Goal: Information Seeking & Learning: Learn about a topic

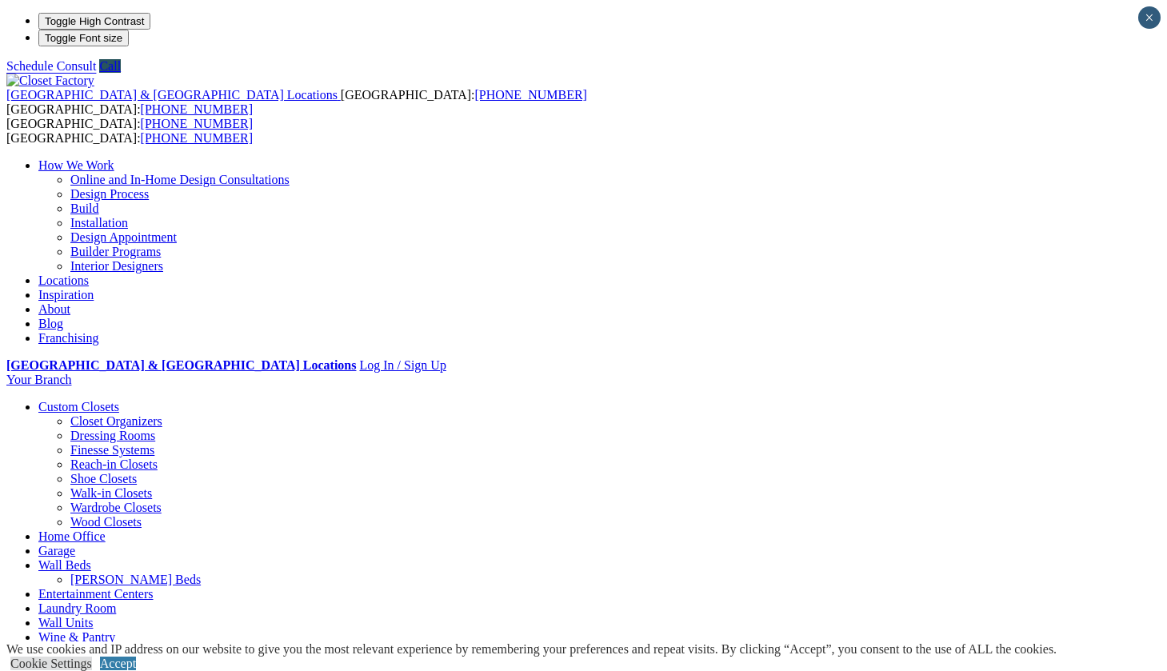
click at [161, 245] on link "Builder Programs" at bounding box center [115, 252] width 90 height 14
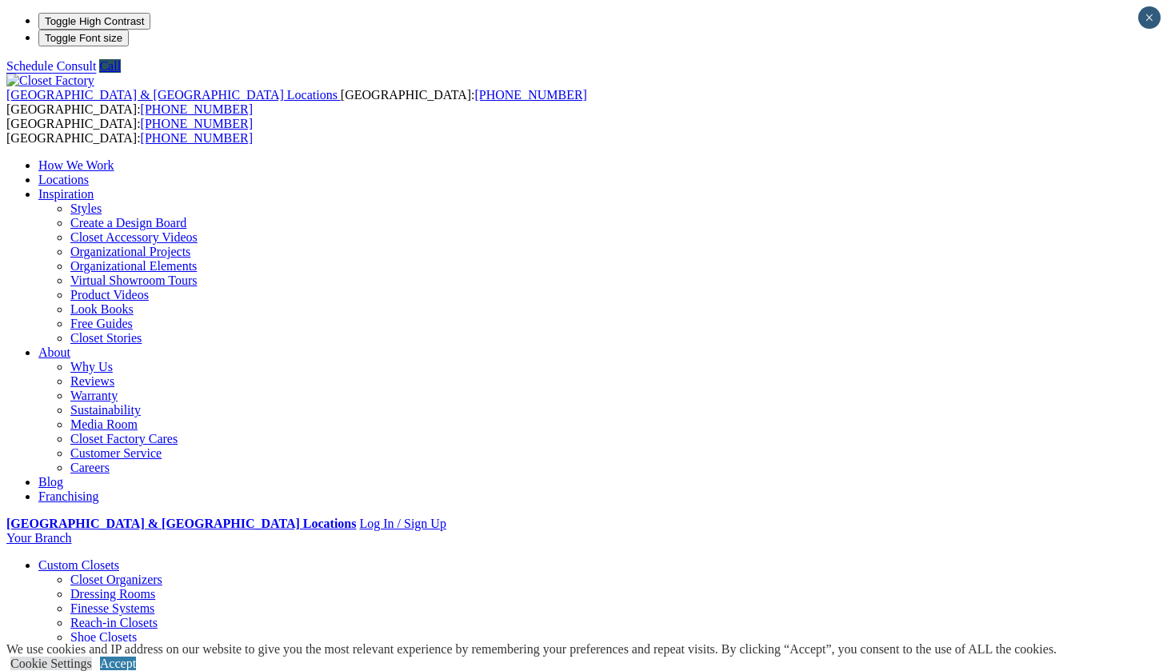
click at [186, 216] on link "Create a Design Board" at bounding box center [128, 223] width 116 height 14
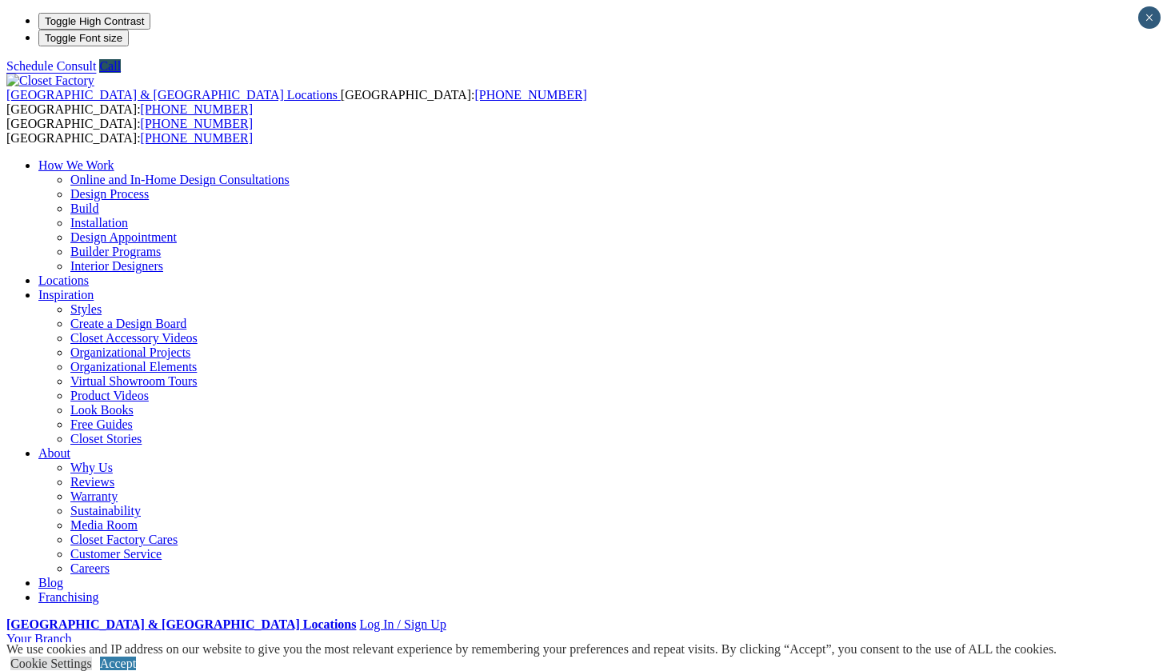
click at [102, 302] on link "Styles" at bounding box center [85, 309] width 31 height 14
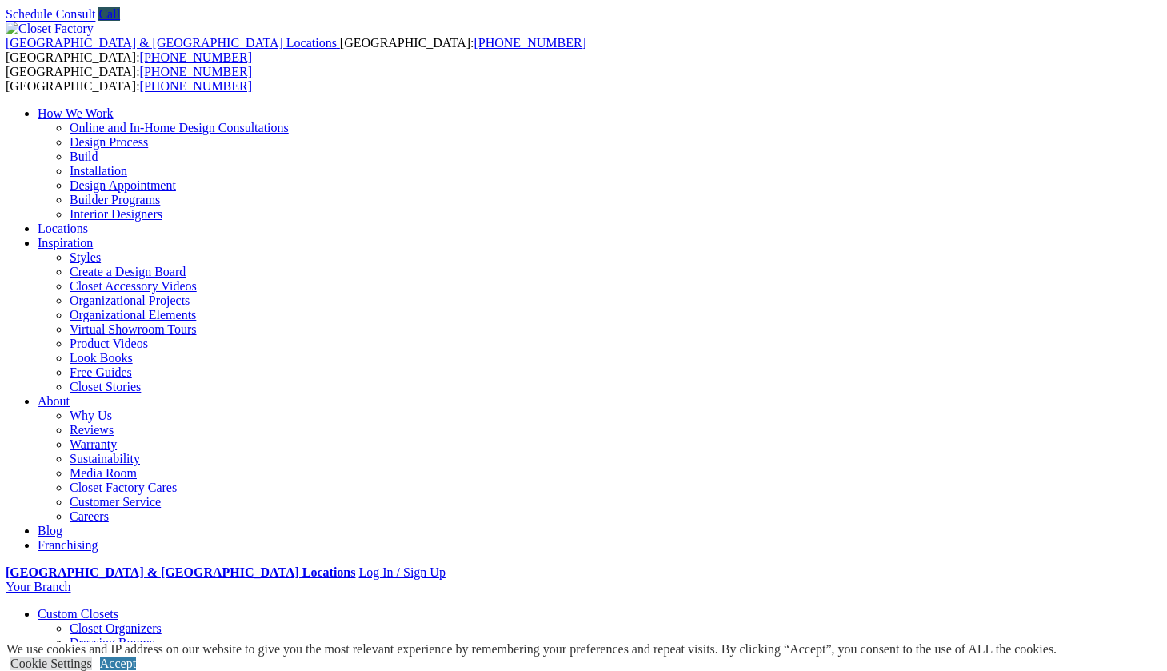
scroll to position [52, 0]
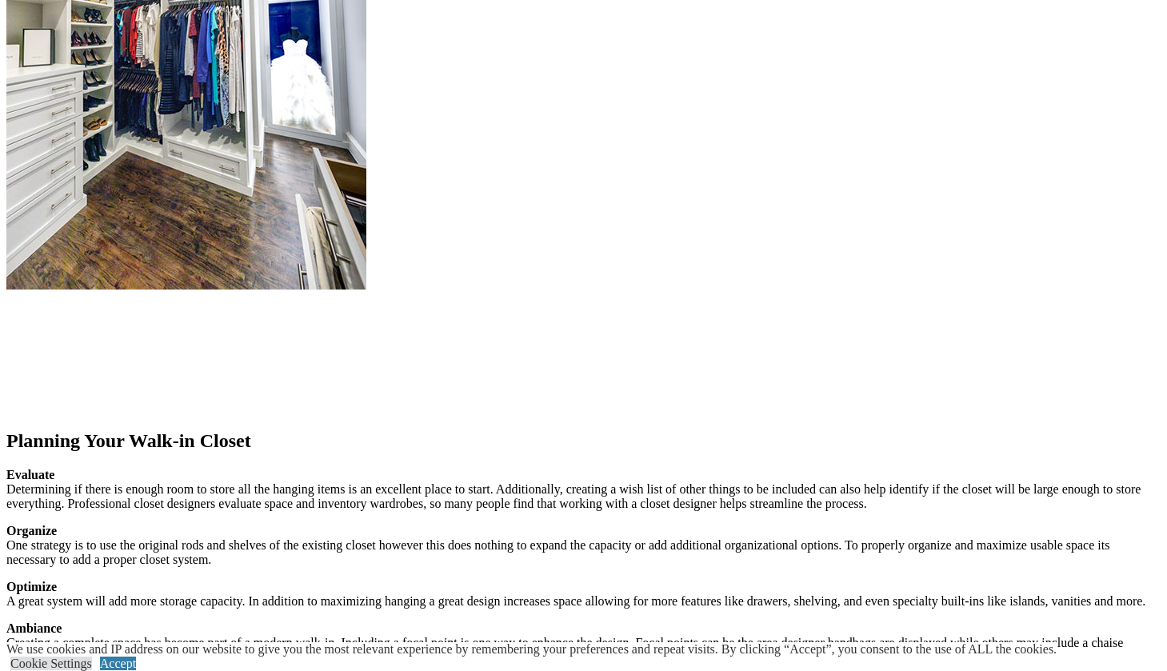
scroll to position [1910, 0]
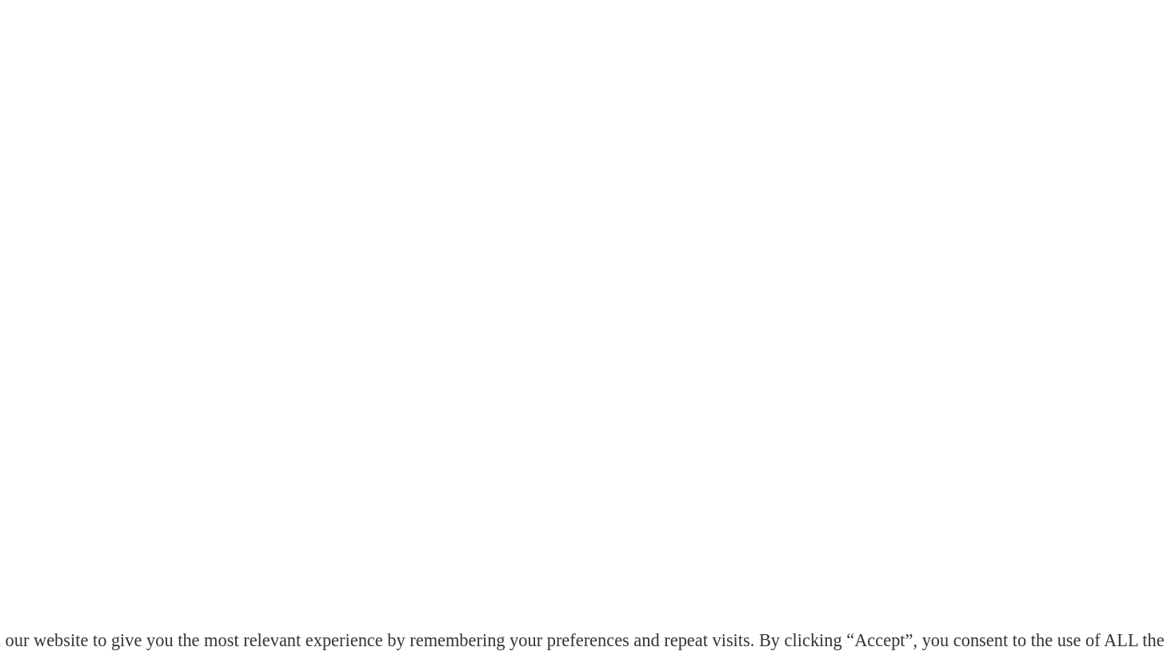
scroll to position [2698, 0]
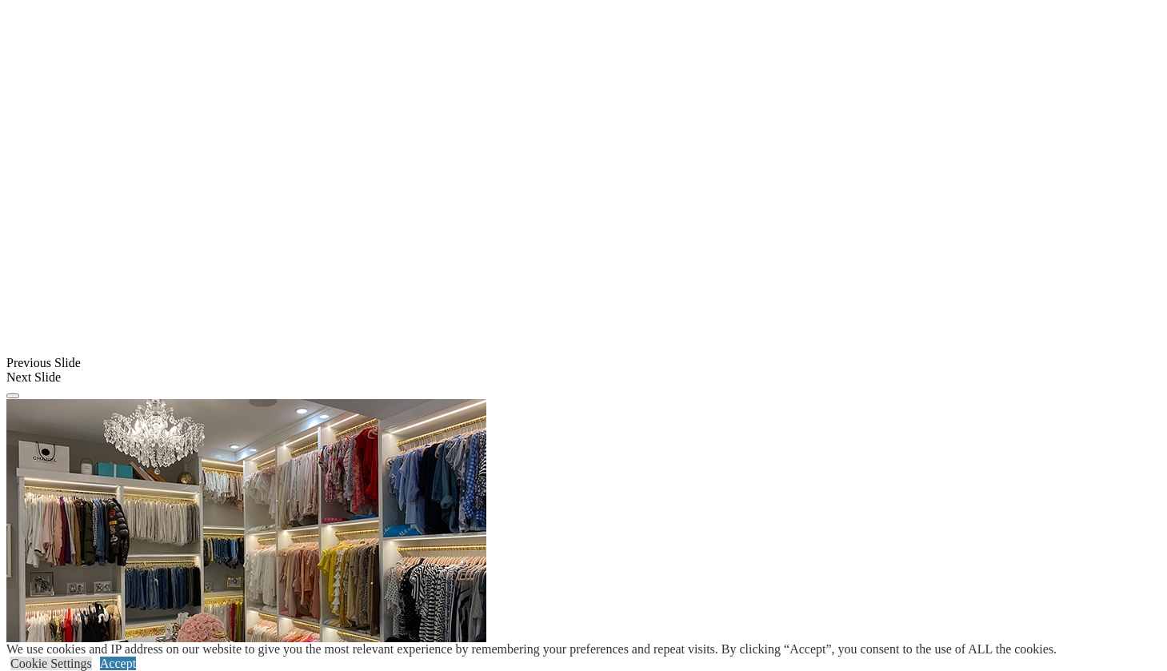
scroll to position [1248, 0]
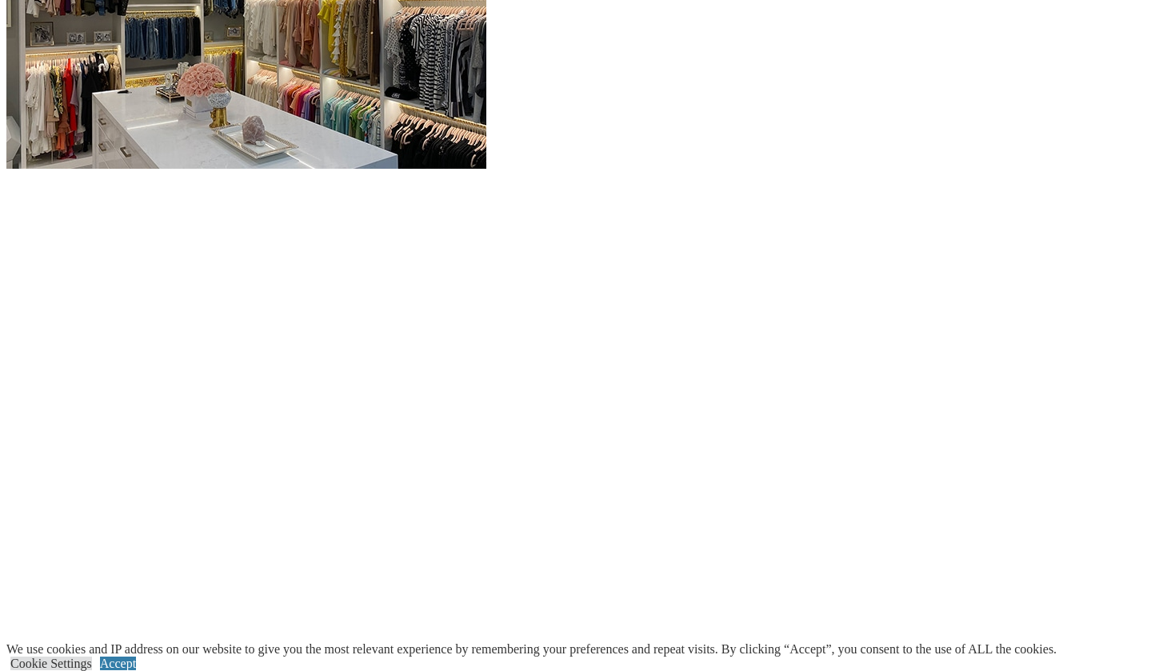
scroll to position [1793, 0]
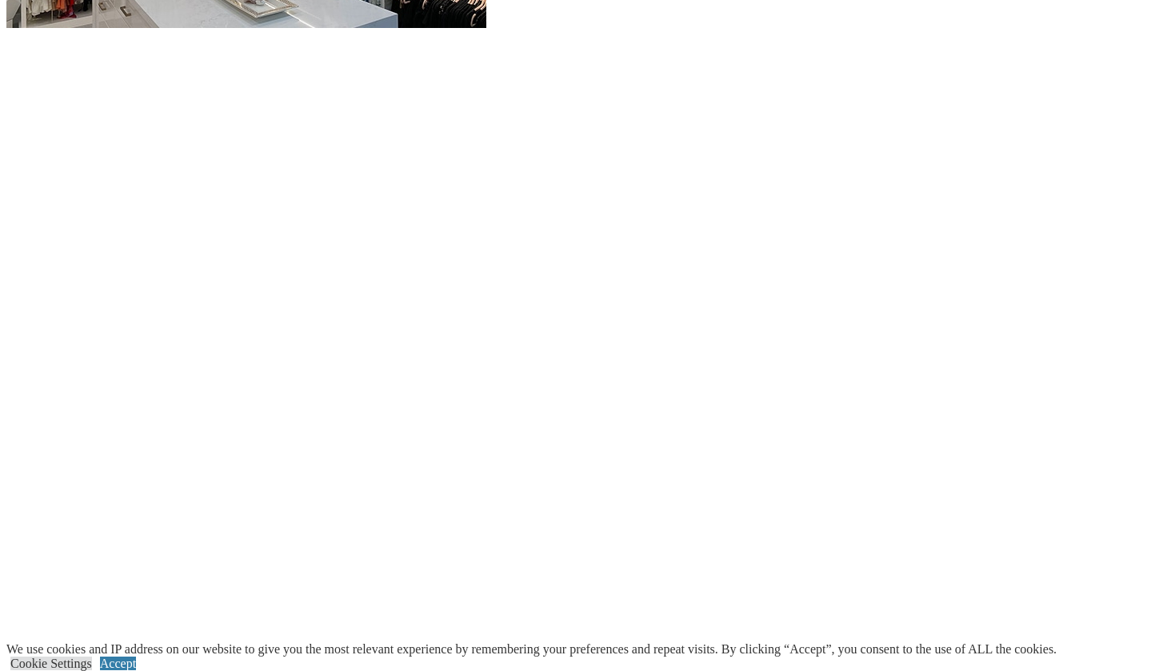
scroll to position [1934, 0]
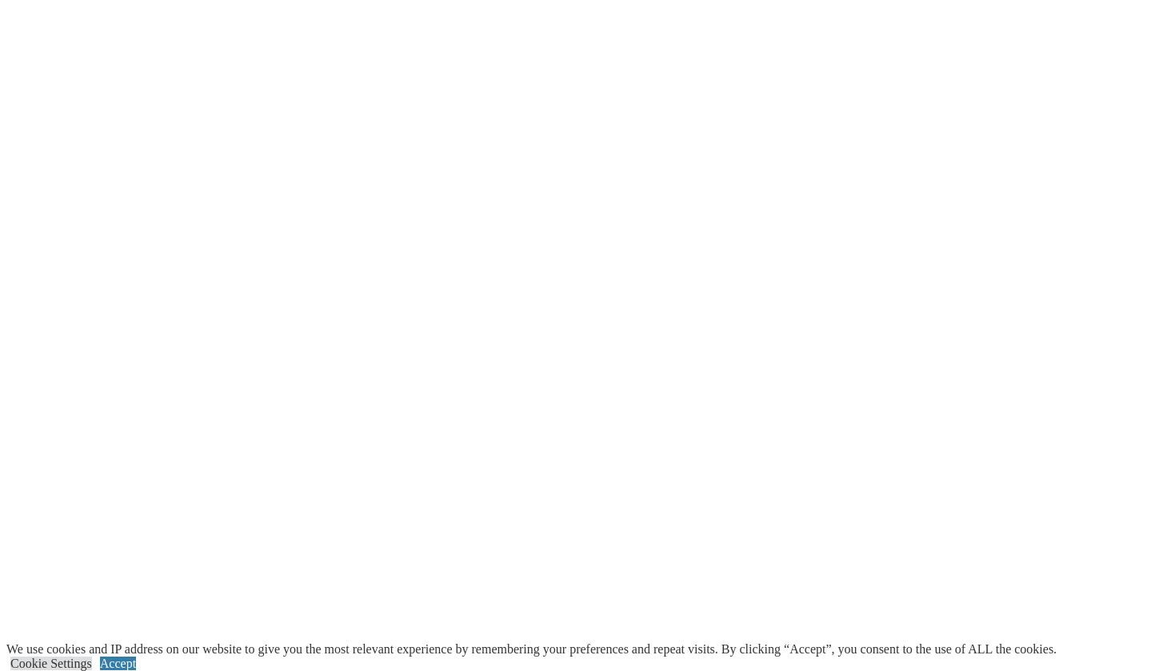
scroll to position [2200, 0]
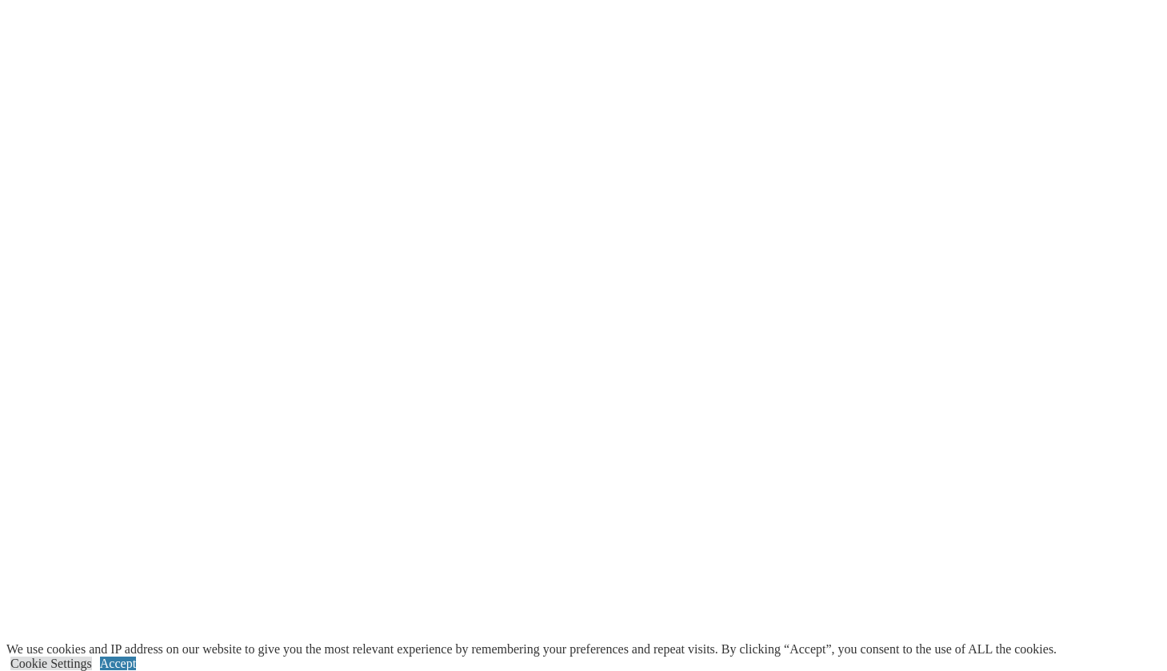
click at [0, 0] on span at bounding box center [0, 0] width 0 height 0
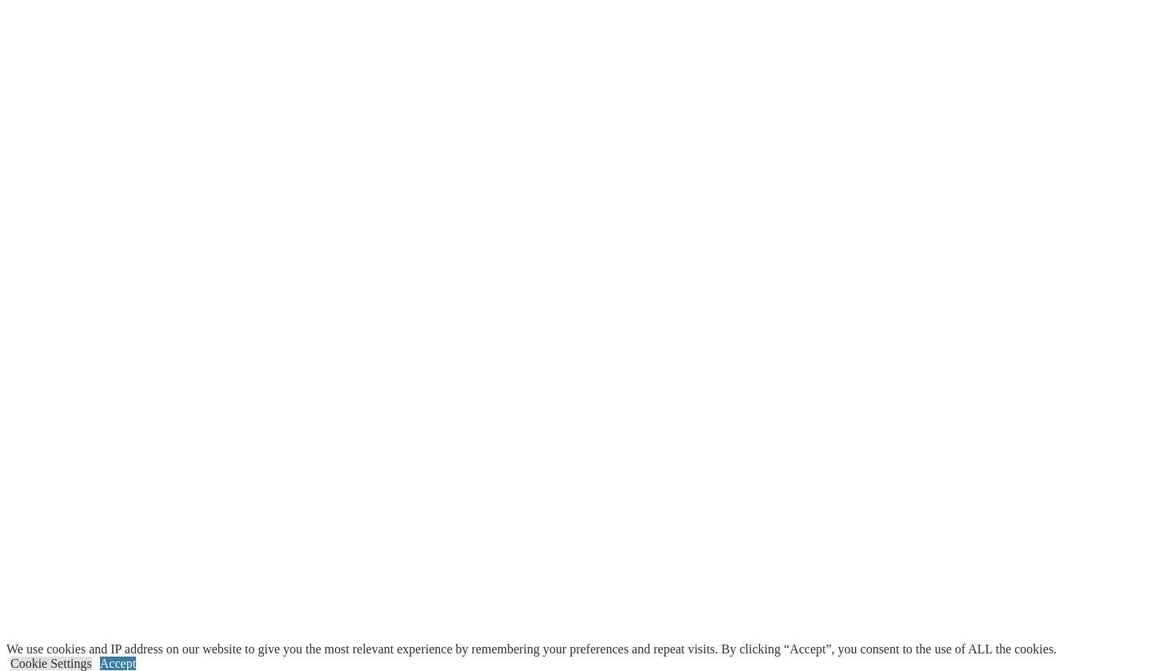
click at [0, 0] on span at bounding box center [0, 0] width 0 height 0
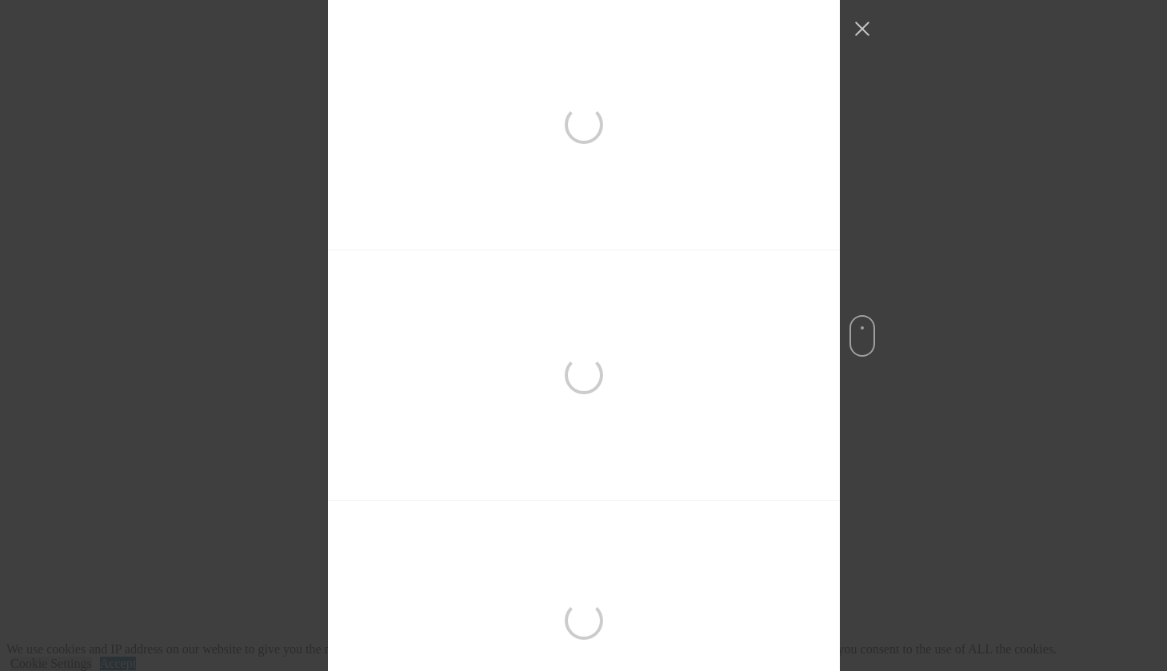
scroll to position [1833, 0]
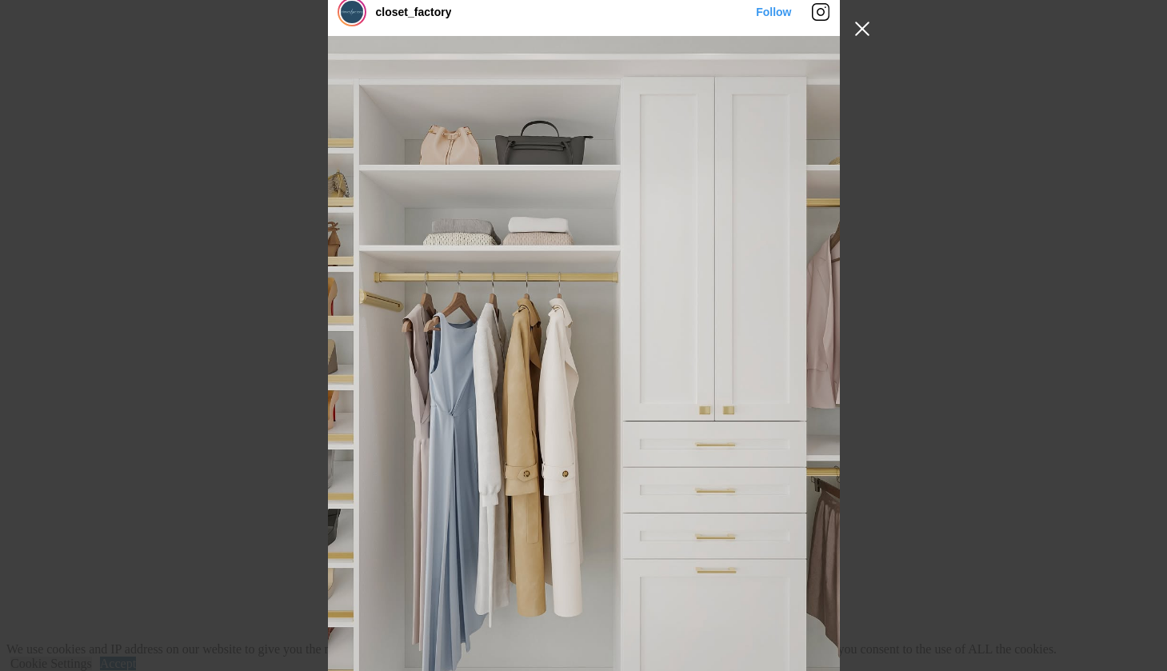
click at [858, 22] on button "Close Instagram Feed Popup" at bounding box center [862, 29] width 26 height 26
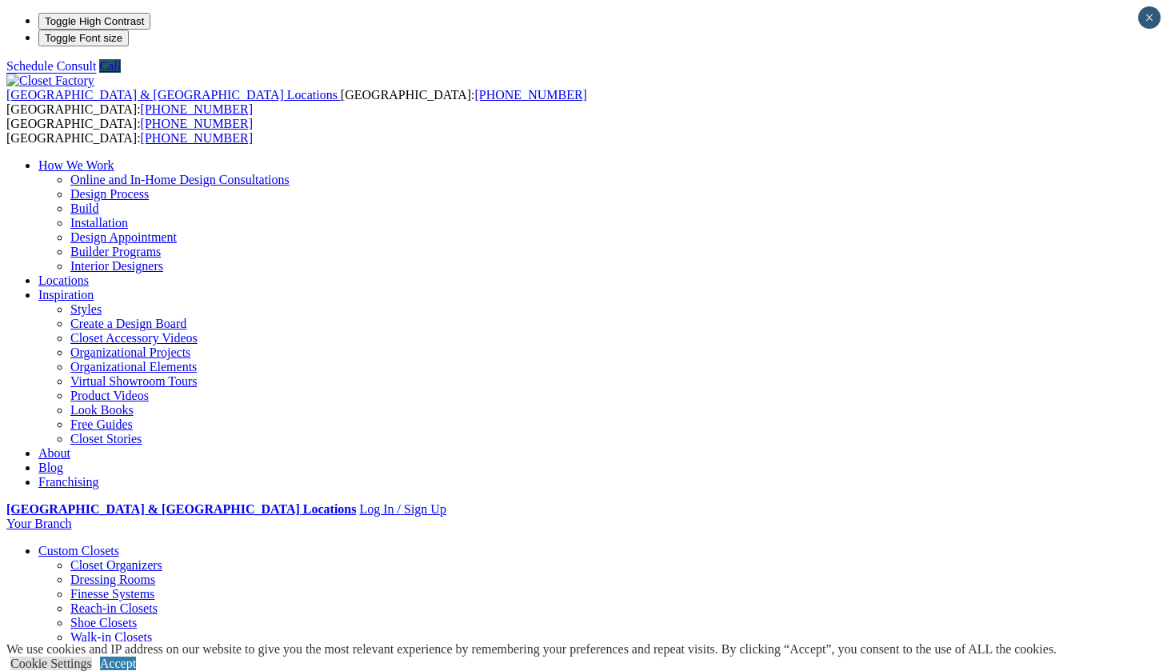
scroll to position [0, 0]
